Goal: Task Accomplishment & Management: Manage account settings

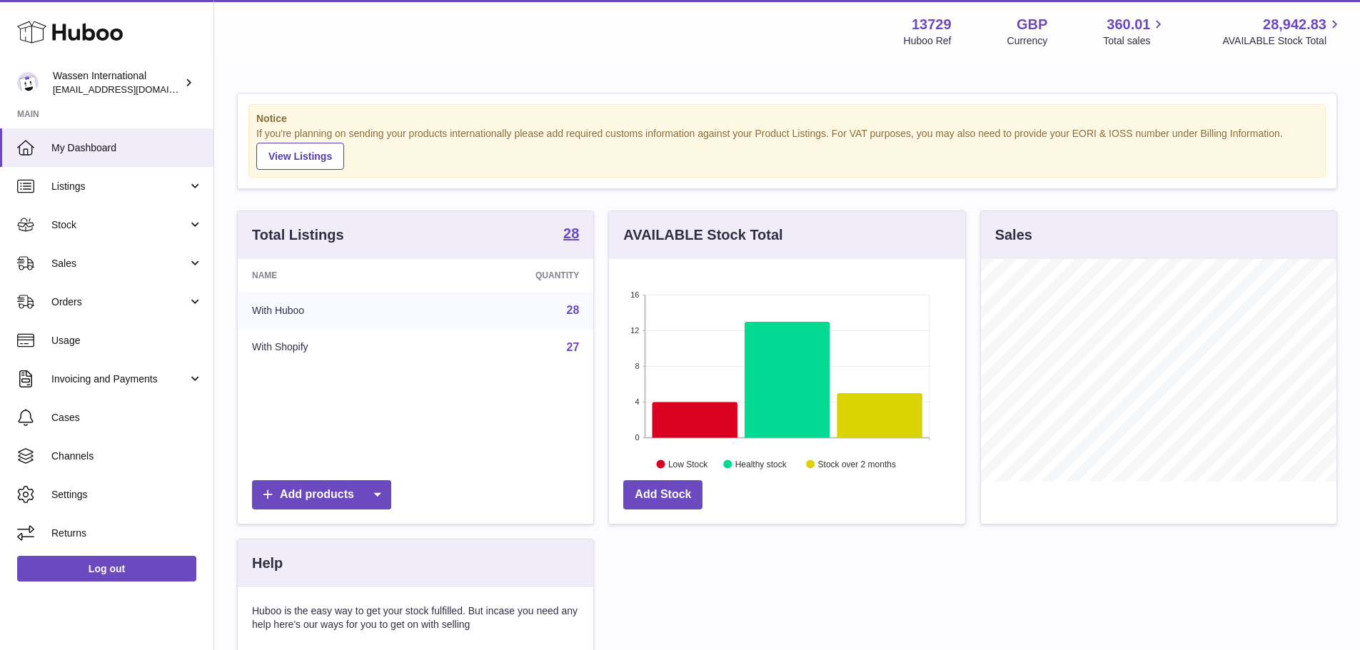
scroll to position [223, 356]
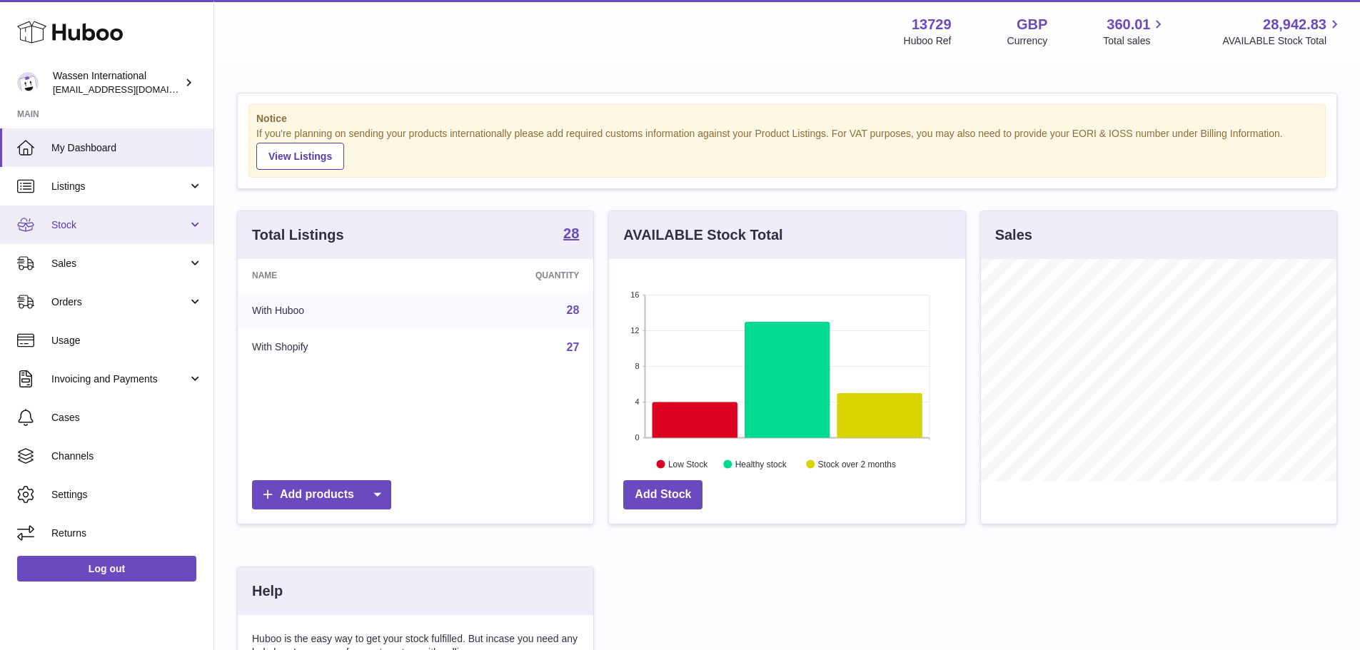
click at [133, 232] on link "Stock" at bounding box center [106, 225] width 213 height 39
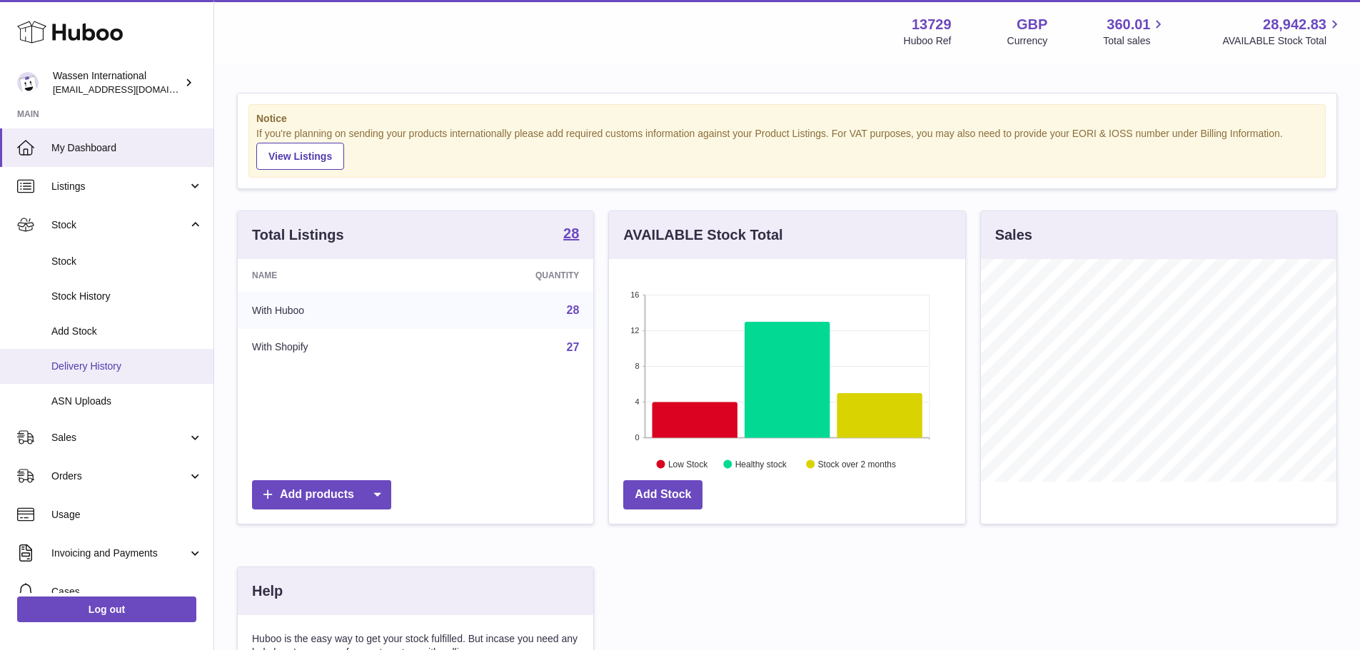
click at [134, 365] on span "Delivery History" at bounding box center [126, 367] width 151 height 14
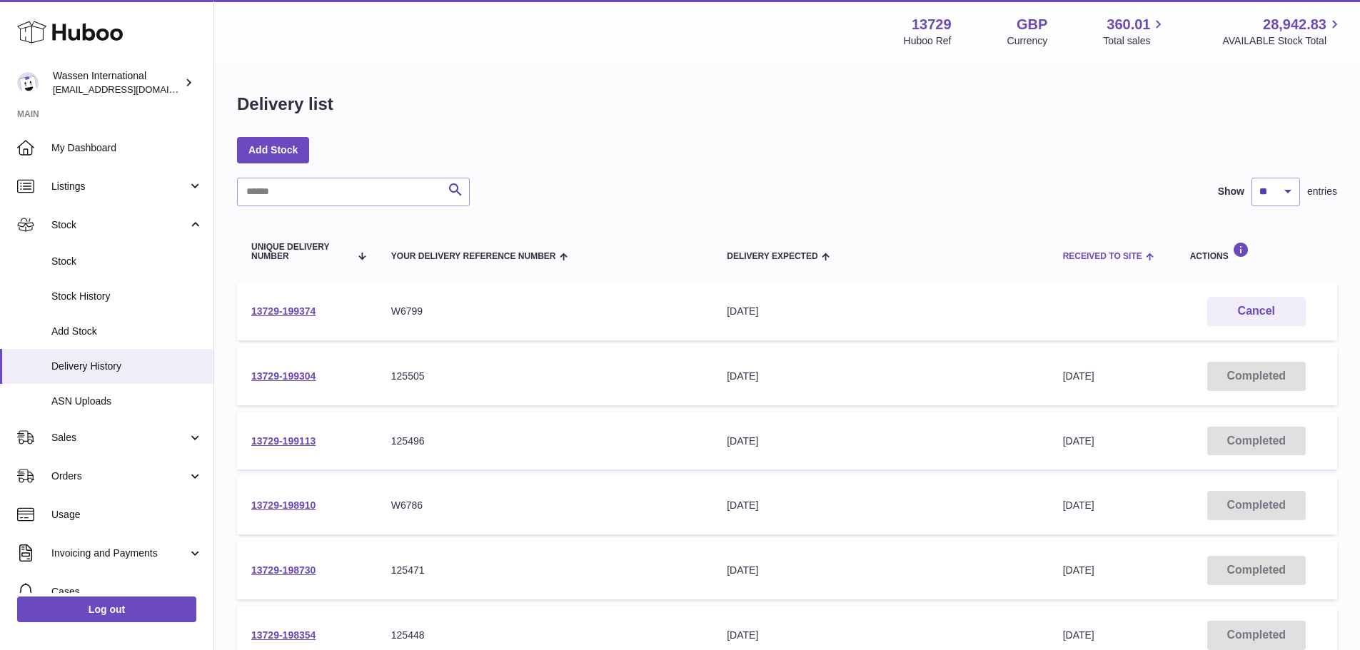
click at [1093, 263] on th "Received to Site" at bounding box center [1111, 252] width 127 height 48
drag, startPoint x: 1080, startPoint y: 252, endPoint x: 1070, endPoint y: 273, distance: 23.0
click at [1079, 258] on span "Received to Site" at bounding box center [1102, 256] width 79 height 9
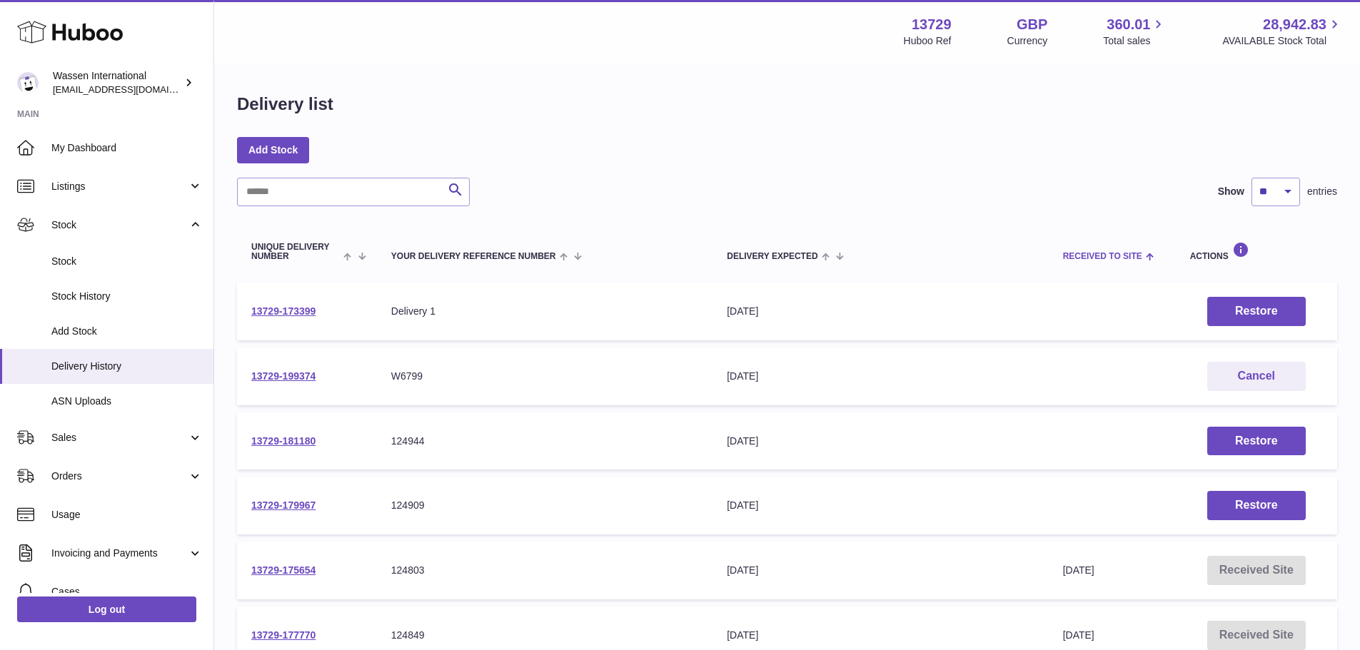
click at [1142, 253] on span at bounding box center [1148, 255] width 12 height 11
